Goal: Information Seeking & Learning: Learn about a topic

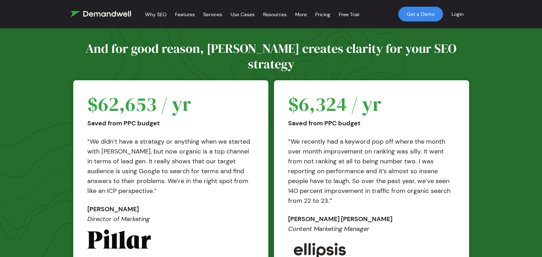
scroll to position [391, 0]
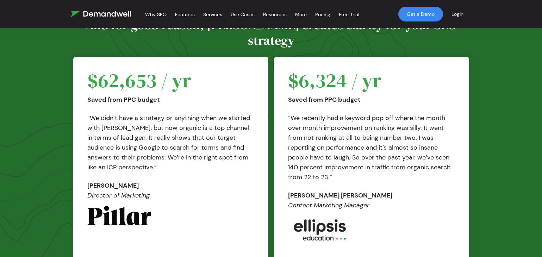
click at [319, 149] on span "“We recently had a keyword pop off where the month over month improvement on ra…" at bounding box center [369, 148] width 162 height 68
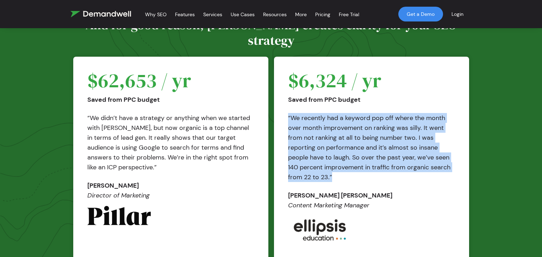
click at [319, 149] on span "“We recently had a keyword pop off where the month over month improvement on ra…" at bounding box center [369, 148] width 162 height 68
copy span "“We recently had a keyword pop off where the month over month improvement on ra…"
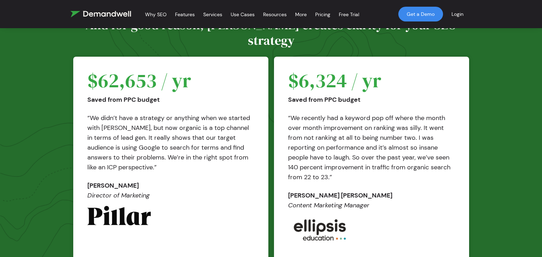
click at [337, 97] on p "Saved from PPC budget" at bounding box center [371, 100] width 167 height 10
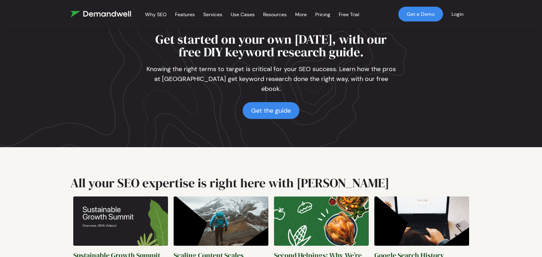
scroll to position [1535, 0]
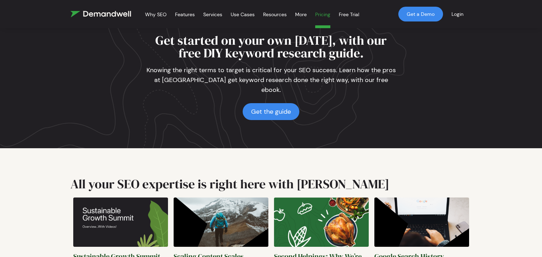
click at [322, 16] on link "Pricing" at bounding box center [322, 15] width 15 height 25
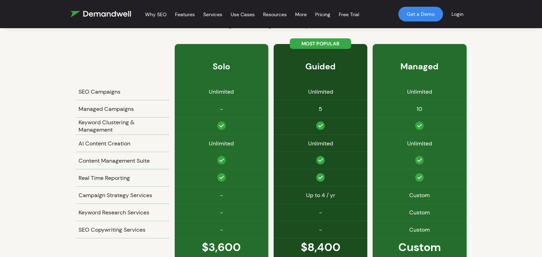
scroll to position [134, 0]
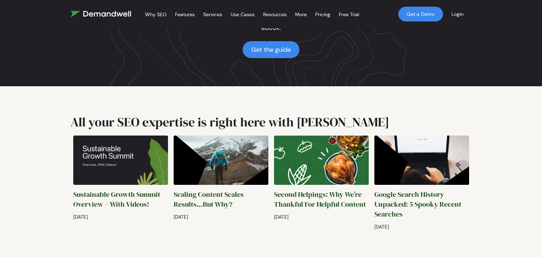
scroll to position [1596, 0]
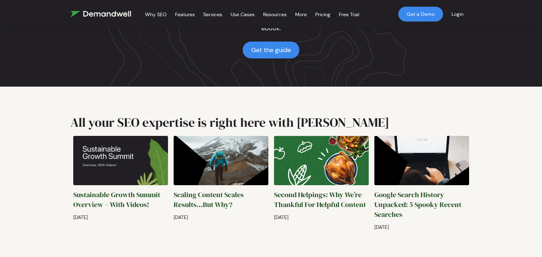
click at [471, 70] on div "Get started on your own today, with our free DIY keyword research guide. Knowin…" at bounding box center [271, 15] width 542 height 142
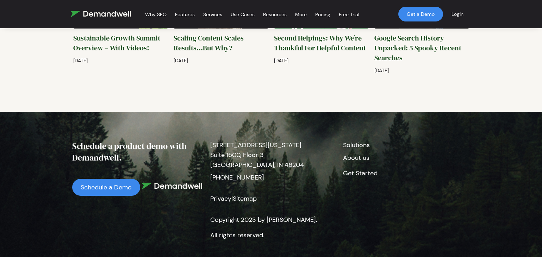
click at [278, 186] on p "Privacy | Sitemap" at bounding box center [270, 198] width 121 height 27
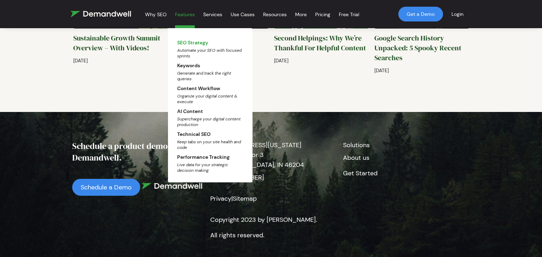
click at [194, 42] on link "SEO Strategy Automate your SEO with focused sprints" at bounding box center [210, 48] width 66 height 19
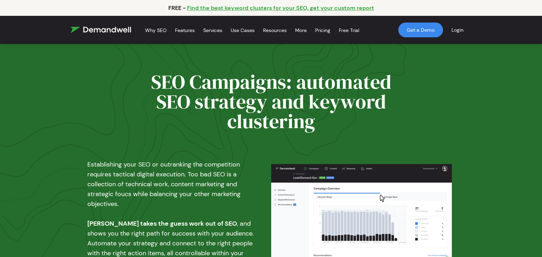
click at [102, 29] on img at bounding box center [100, 30] width 61 height 6
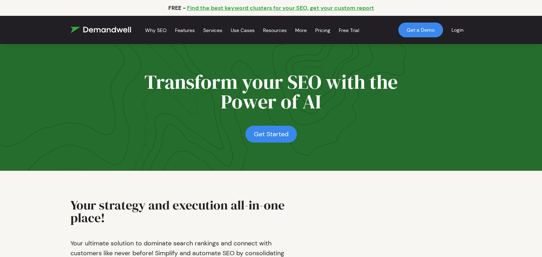
click at [198, 9] on link "Find the best keyword clusters for your SEO, get your custom report" at bounding box center [280, 7] width 187 height 7
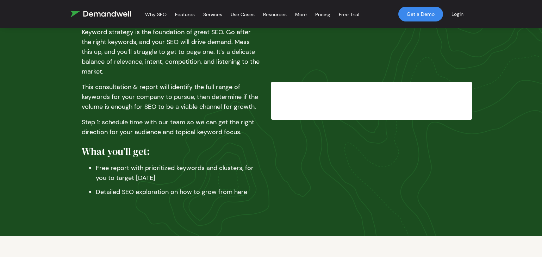
scroll to position [160, 0]
